Goal: Information Seeking & Learning: Learn about a topic

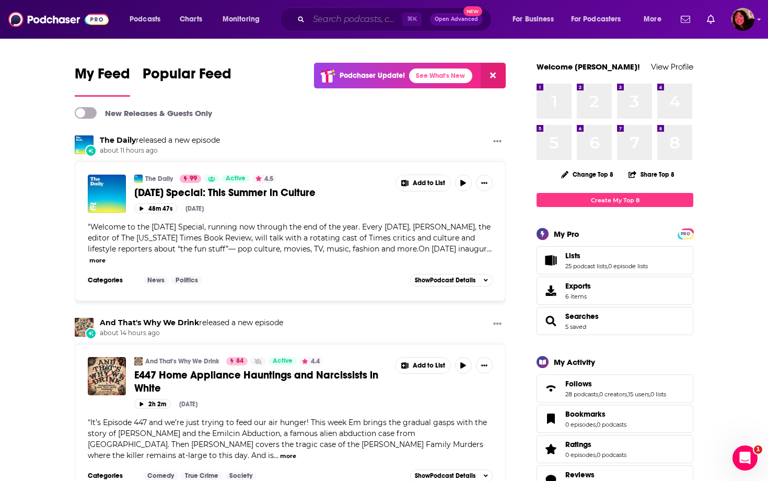
click at [339, 18] on input "Search podcasts, credits, & more..." at bounding box center [356, 19] width 94 height 17
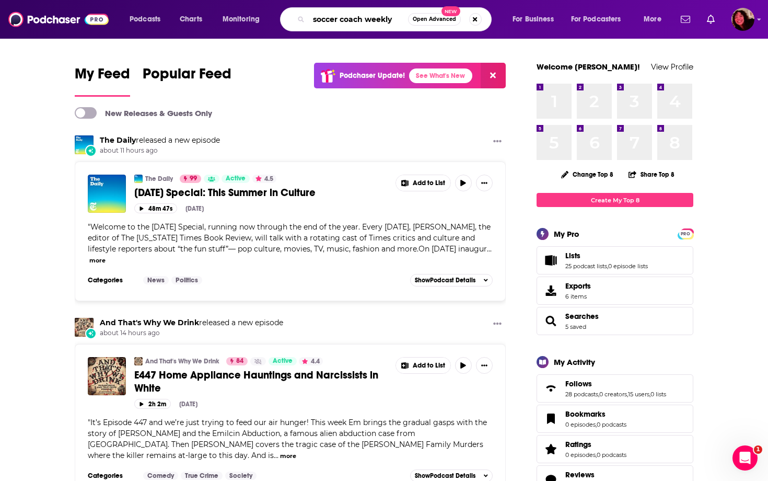
type input "soccer coach weekly"
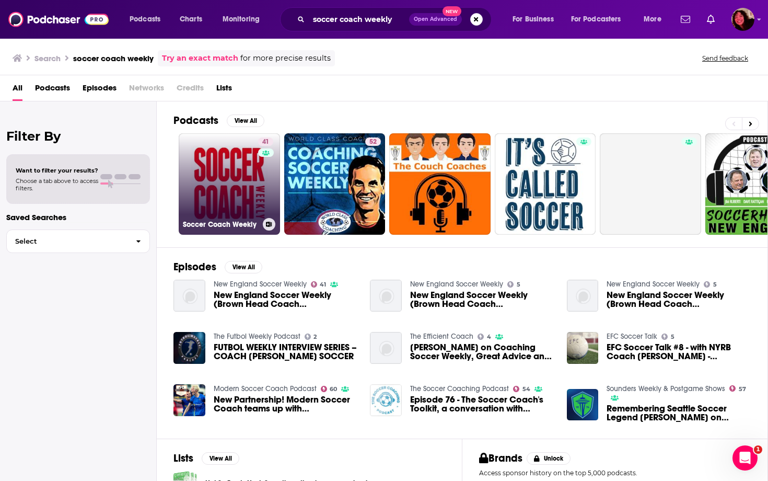
click at [238, 202] on link "41 Soccer Coach Weekly" at bounding box center [229, 183] width 101 height 101
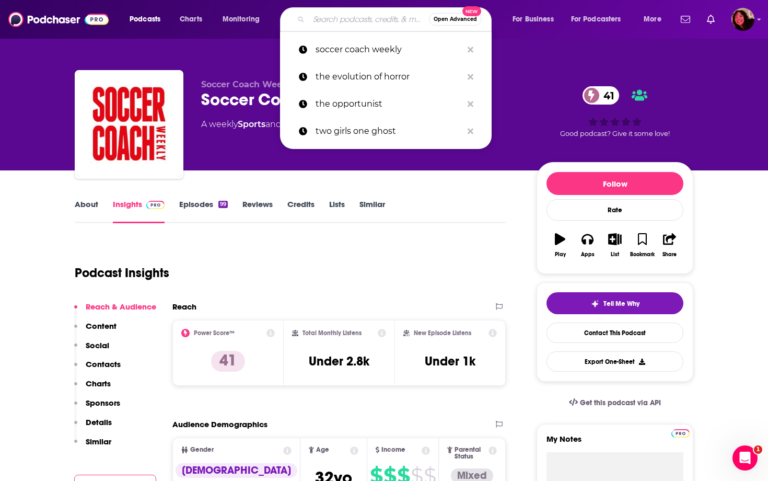
click at [366, 23] on input "Search podcasts, credits, & more..." at bounding box center [369, 19] width 120 height 17
paste input "United Soccer Coaches Podcast with Dean Linke"
type input "United Soccer Coaches Podcast with Dean Linke"
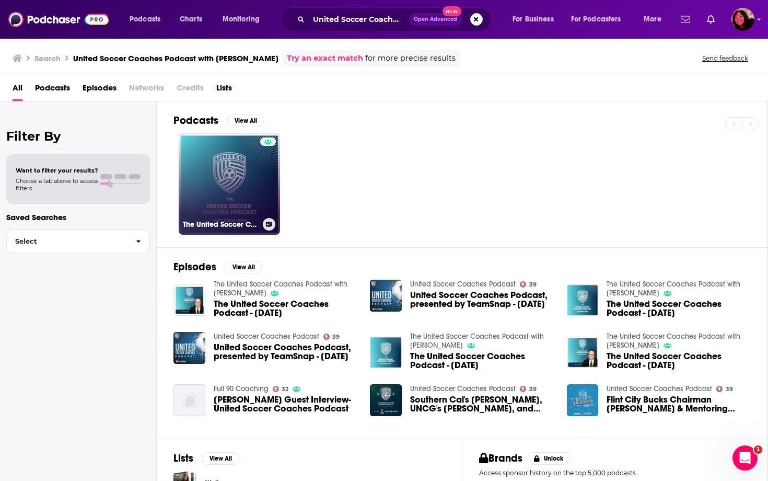
click at [224, 175] on link "The United Soccer Coaches Podcast with Dean Linke" at bounding box center [229, 183] width 101 height 101
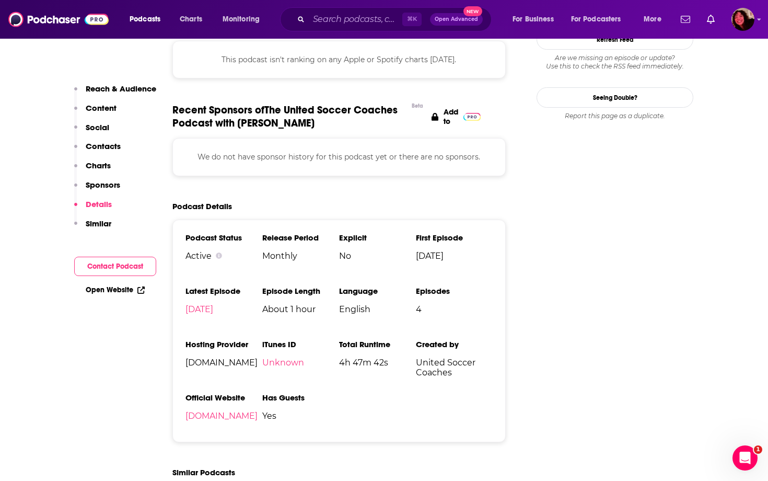
scroll to position [923, 0]
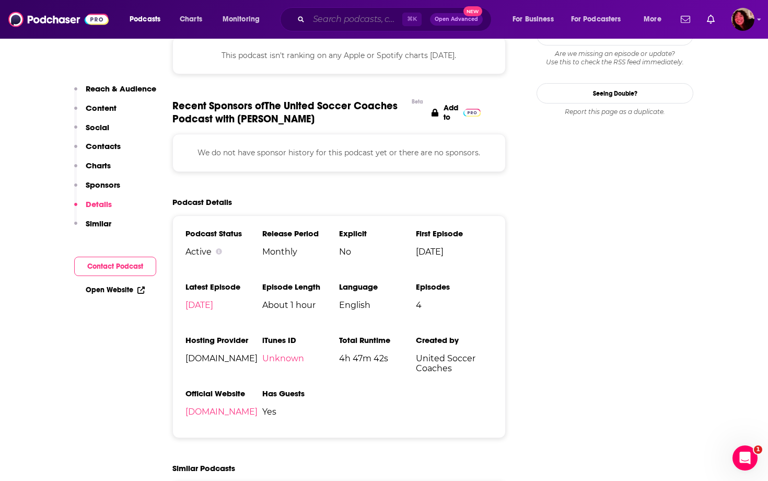
click at [328, 19] on input "Search podcasts, credits, & more..." at bounding box center [356, 19] width 94 height 17
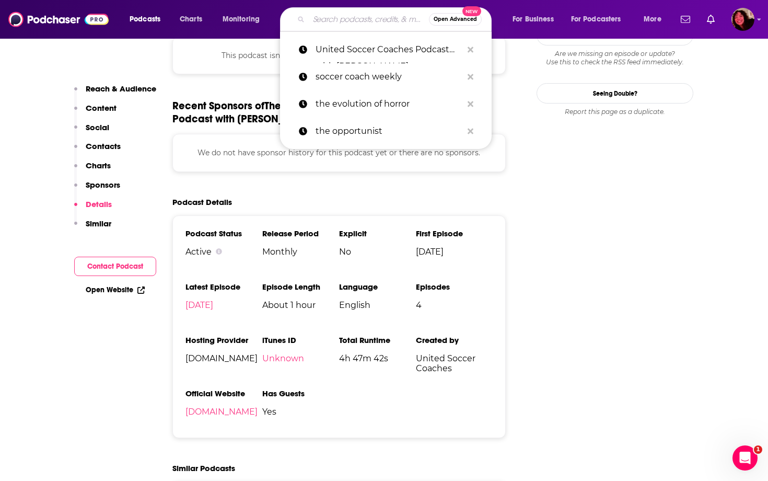
paste input "Breaking the Line: The ECNL Podcast"
type input "Breaking the Line: The ECNL Podcast"
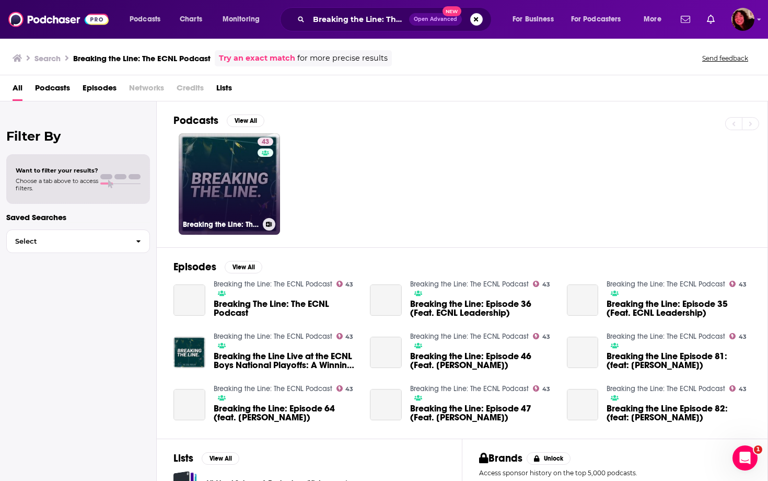
click at [239, 196] on link "43 Breaking the Line: The ECNL Podcast" at bounding box center [229, 183] width 101 height 101
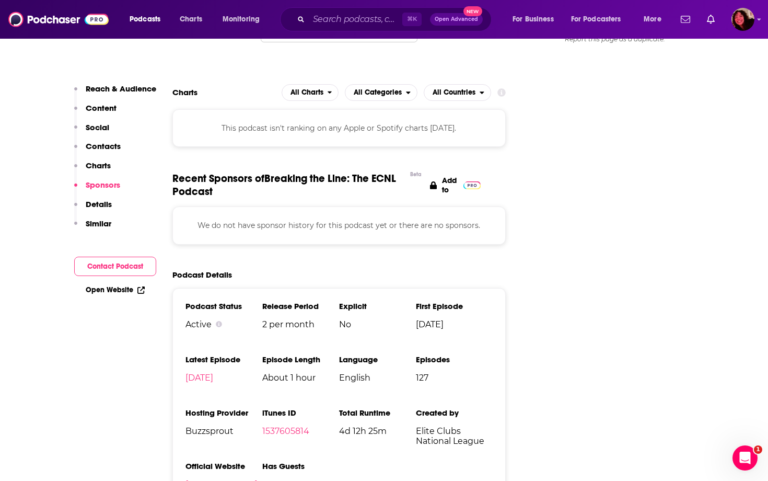
scroll to position [1096, 0]
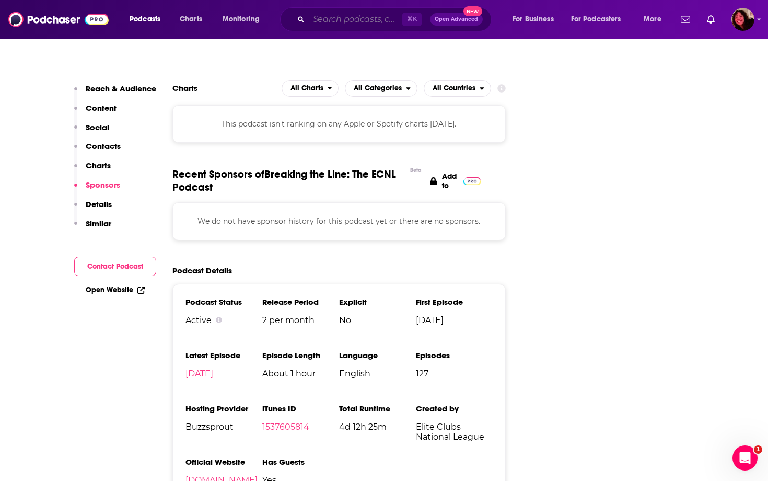
click at [350, 21] on input "Search podcasts, credits, & more..." at bounding box center [356, 19] width 94 height 17
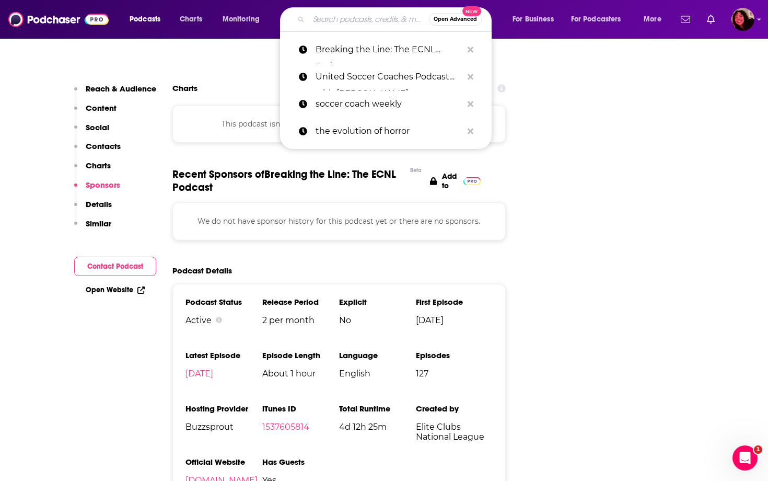
paste input "Modern Soccer Coach Podcast"
type input "Modern Soccer Coach Podcast"
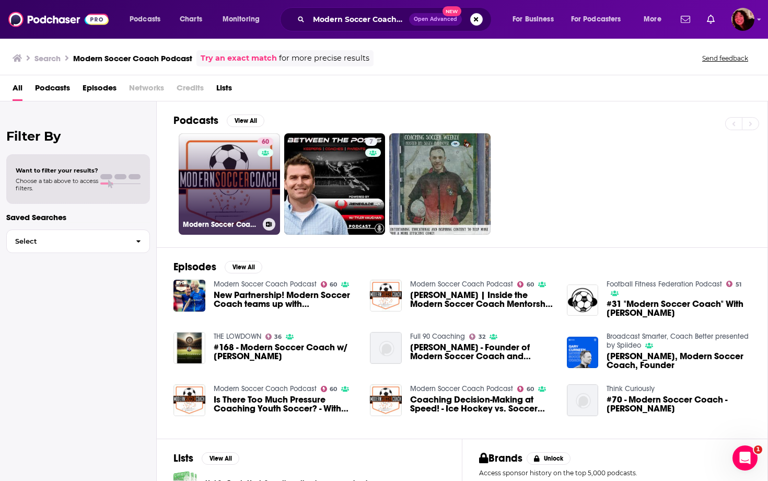
click at [234, 189] on link "60 Modern Soccer Coach Podcast" at bounding box center [229, 183] width 101 height 101
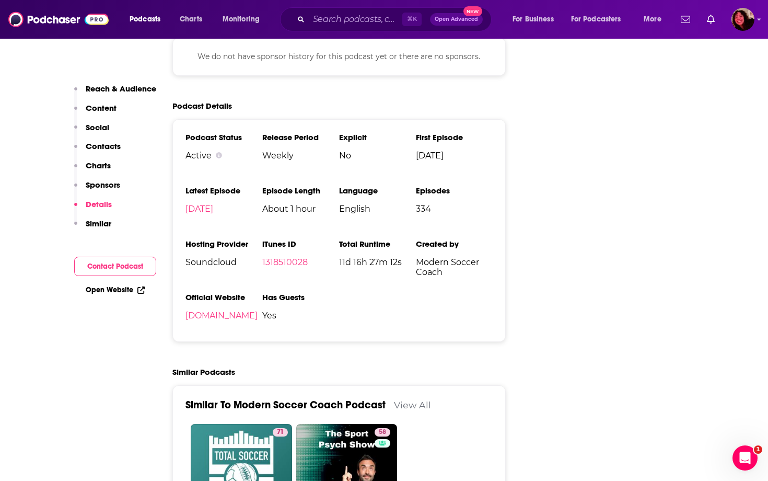
scroll to position [1369, 0]
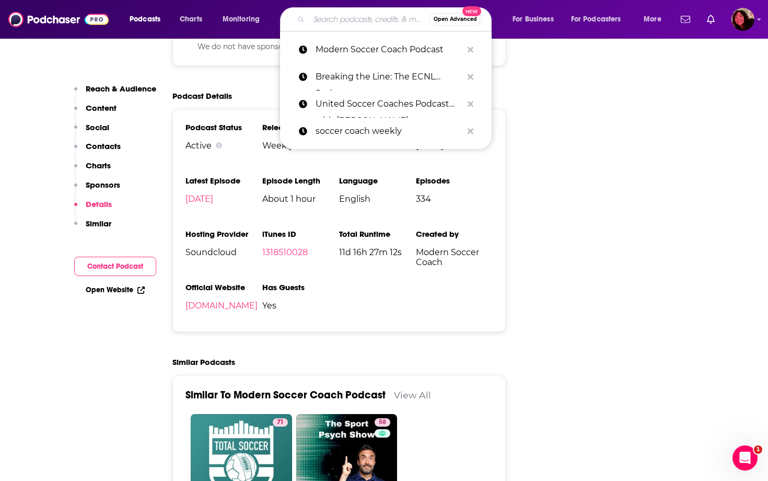
click at [341, 20] on input "Search podcasts, credits, & more..." at bounding box center [369, 19] width 120 height 17
paste input "The Soccer Coaching Podcast"
type input "The Soccer Coaching Podcast"
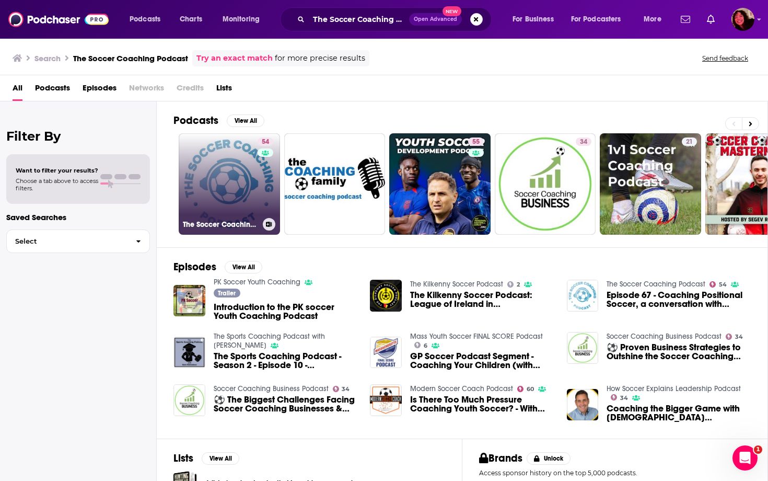
click at [242, 188] on link "54 The Soccer Coaching Podcast" at bounding box center [229, 183] width 101 height 101
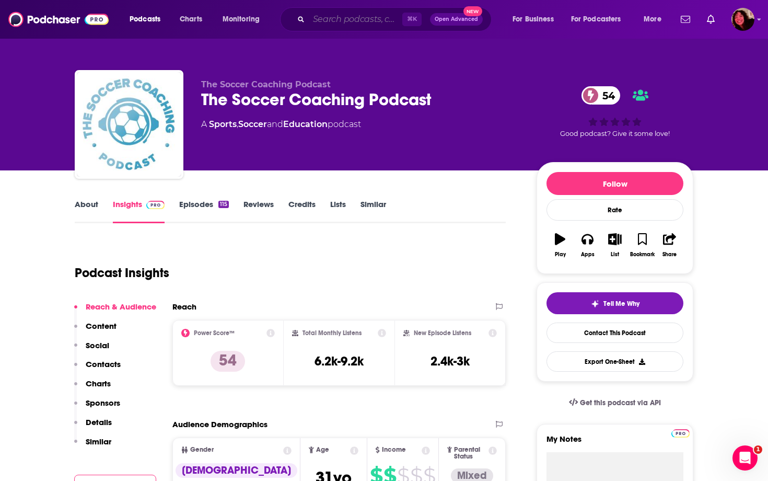
click at [333, 19] on input "Search podcasts, credits, & more..." at bounding box center [356, 19] width 94 height 17
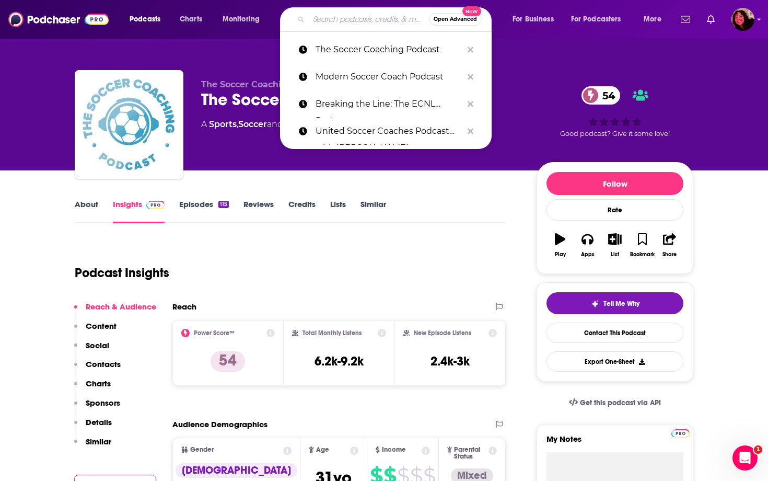
paste input "Soccer Coach Weekly"
type input "Soccer Coach Weekly"
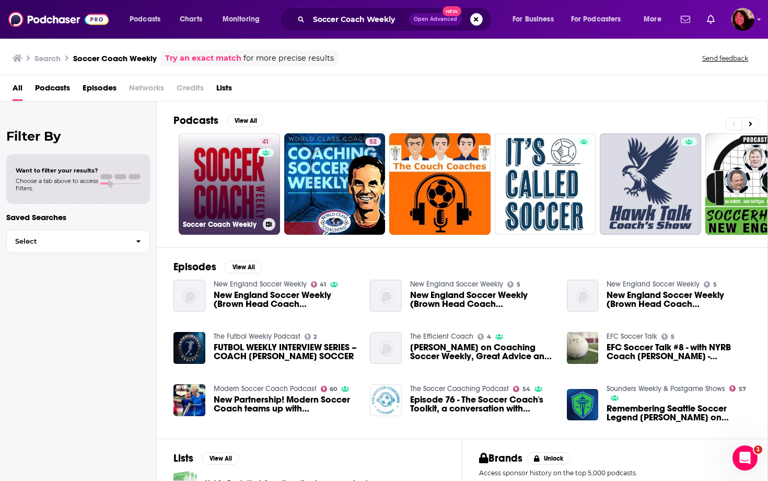
click at [218, 167] on link "41 Soccer Coach Weekly" at bounding box center [229, 183] width 101 height 101
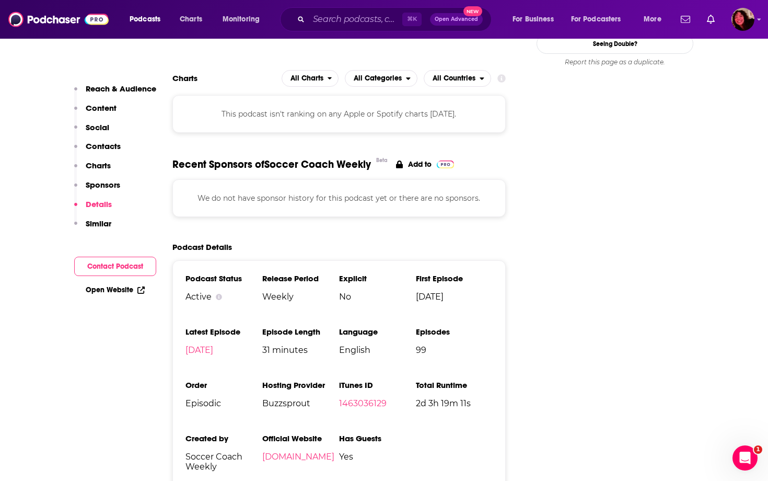
scroll to position [1162, 0]
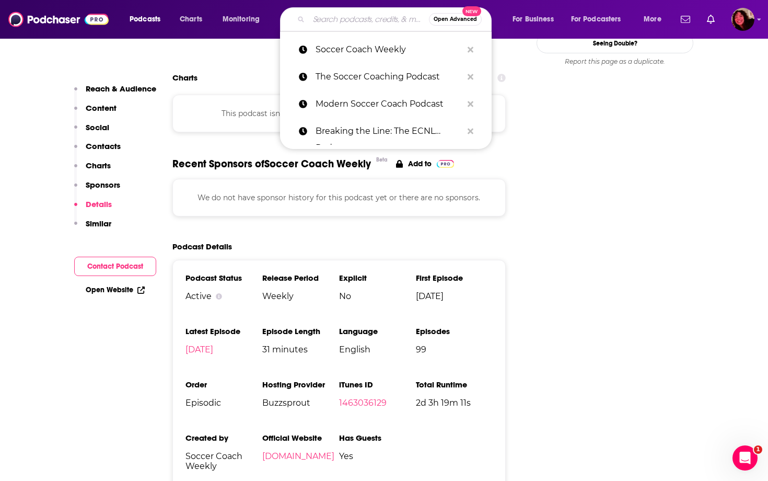
click at [379, 24] on input "Search podcasts, credits, & more..." at bounding box center [369, 19] width 120 height 17
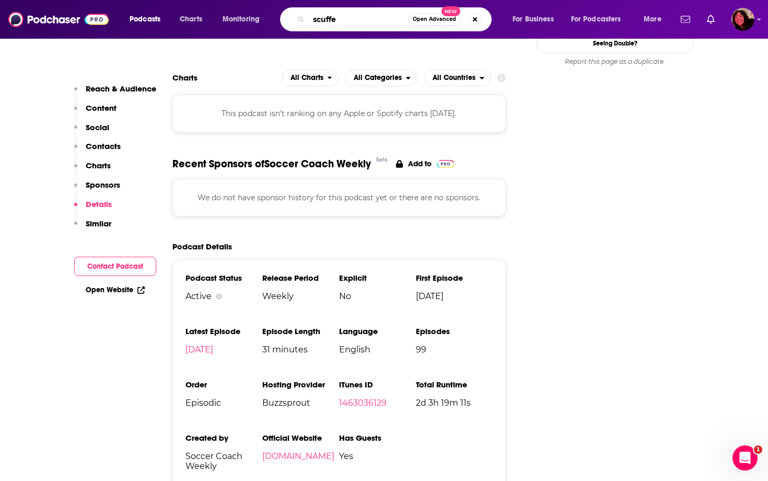
type input "scuffed"
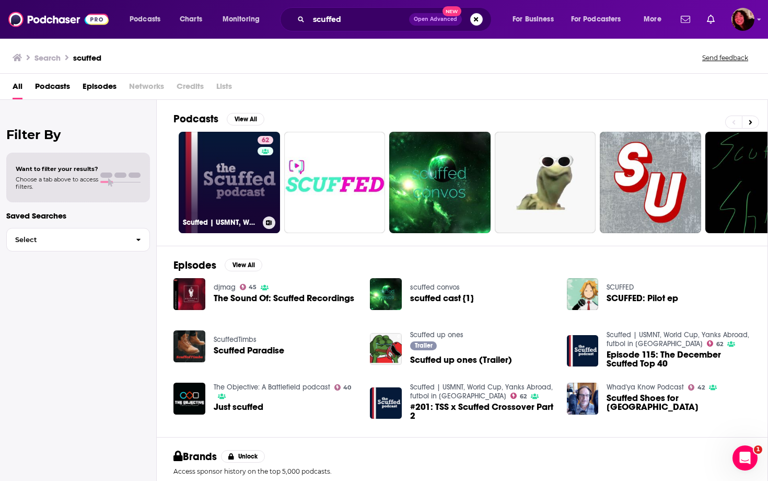
click at [234, 165] on link "62 Scuffed | USMNT, World Cup, Yanks Abroad, futbol in America" at bounding box center [229, 182] width 101 height 101
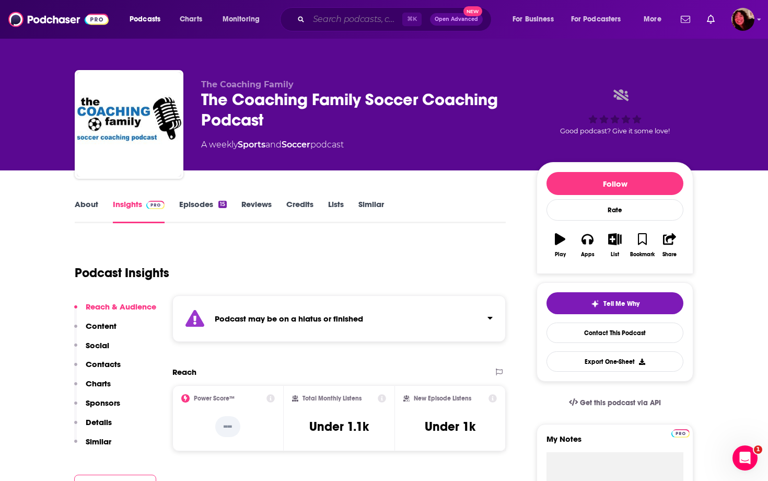
click at [335, 21] on input "Search podcasts, credits, & more..." at bounding box center [356, 19] width 94 height 17
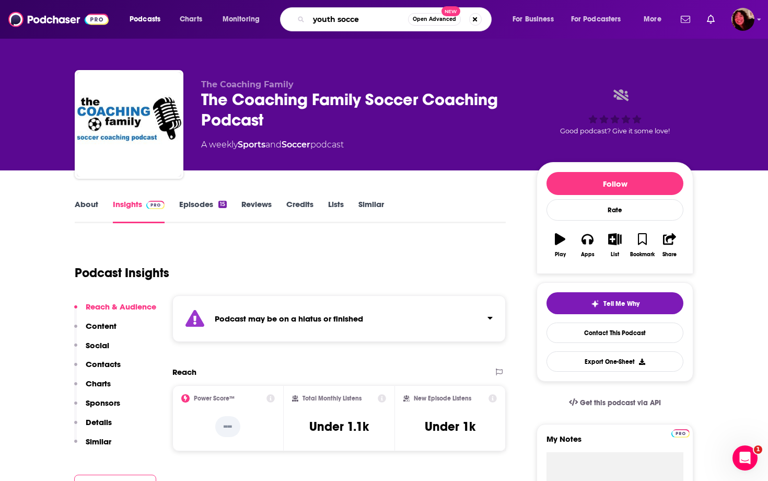
type input "youth soccer"
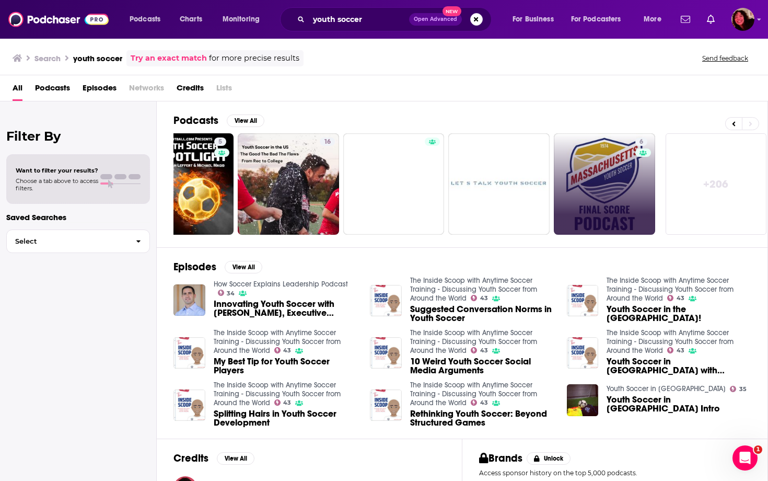
scroll to position [0, 361]
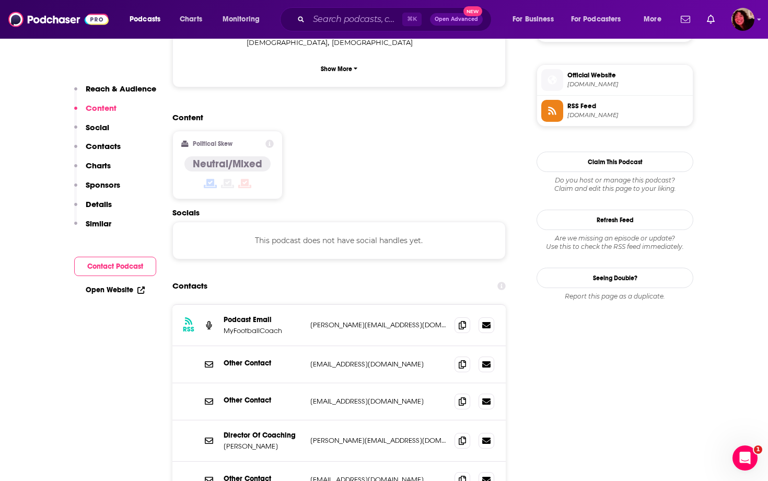
scroll to position [746, 0]
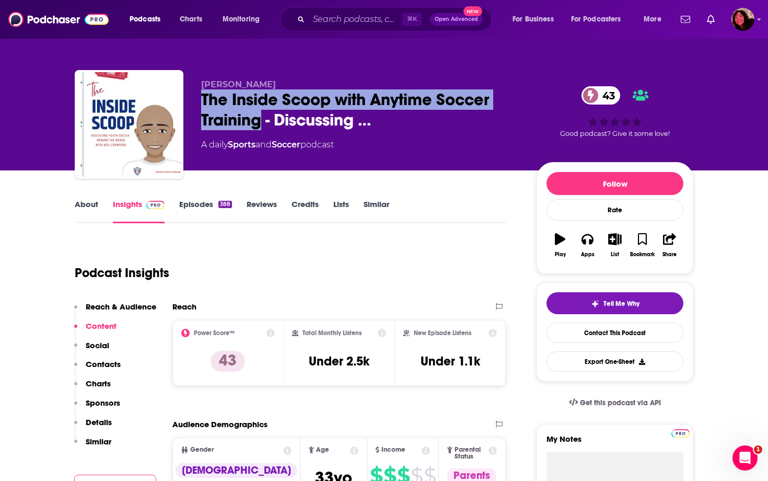
drag, startPoint x: 260, startPoint y: 120, endPoint x: 199, endPoint y: 102, distance: 63.7
click at [199, 102] on div "Neil Crawford The Inside Scoop with Anytime Soccer Training - Discussing … 43 A…" at bounding box center [384, 126] width 619 height 113
copy h2 "The Inside Scoop with Anytime Soccer Training"
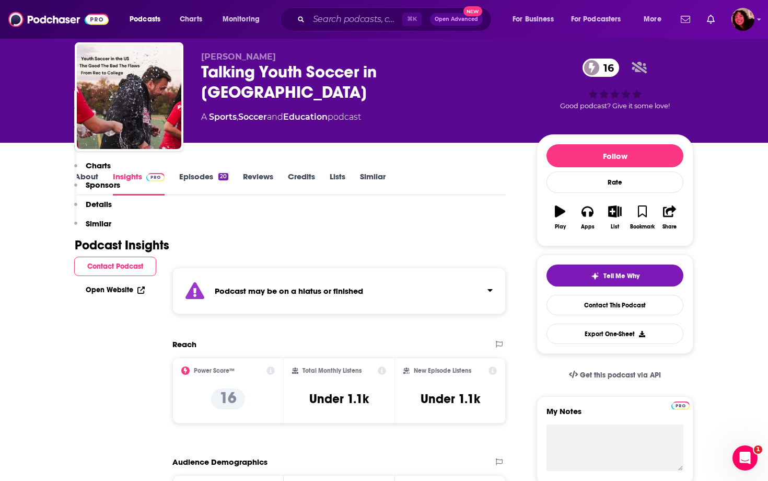
scroll to position [537, 0]
